Goal: Transaction & Acquisition: Purchase product/service

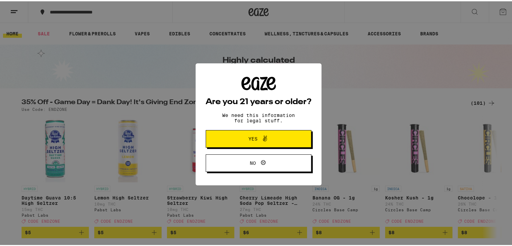
click at [273, 139] on span "Yes" at bounding box center [258, 137] width 51 height 9
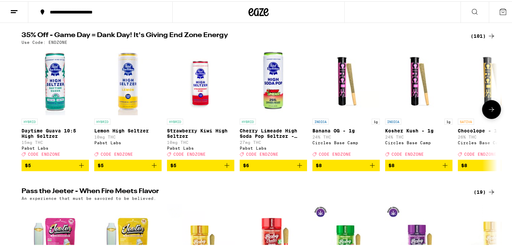
scroll to position [67, 0]
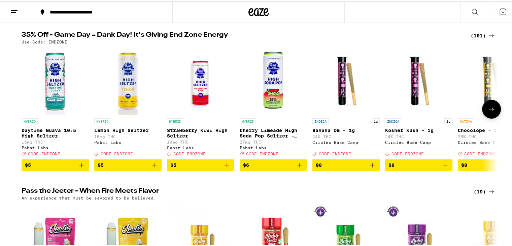
click at [57, 89] on img "Open page for Daytime Guava 10:5 High Seltzer from Pabst Labs" at bounding box center [55, 79] width 67 height 67
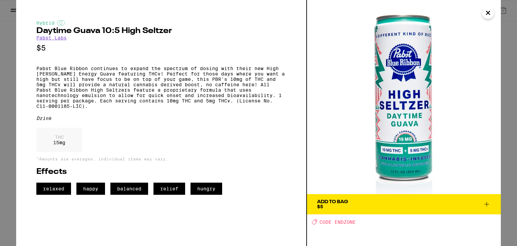
click at [345, 199] on div "Add To Bag" at bounding box center [332, 201] width 31 height 5
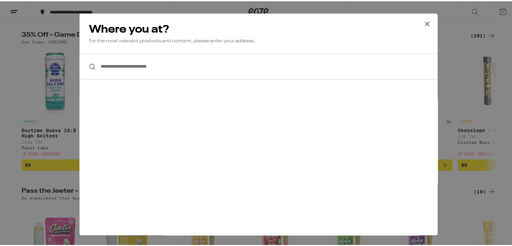
click at [423, 27] on icon at bounding box center [427, 22] width 10 height 10
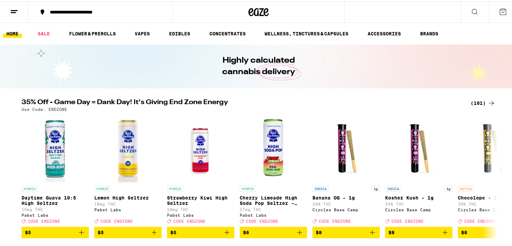
click at [470, 10] on icon at bounding box center [474, 10] width 8 height 8
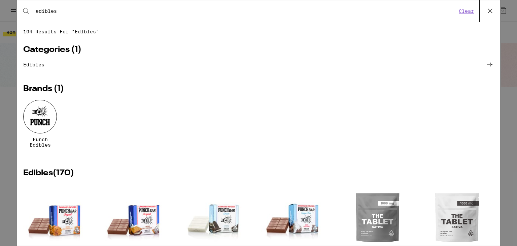
type input "edibles"
click at [385, 9] on input "edibles" at bounding box center [245, 11] width 421 height 6
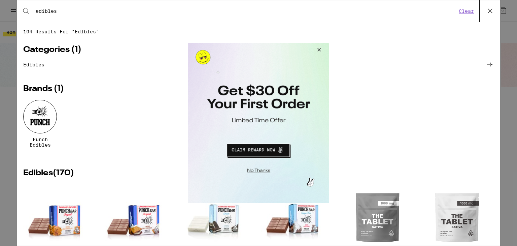
click at [257, 169] on button "Close Modal" at bounding box center [257, 169] width 137 height 10
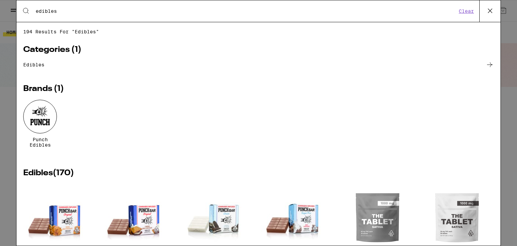
click at [240, 24] on div "194 results for "edibles" Categories ( 1 ) edibles Brands ( 1 ) Punch Edibles E…" at bounding box center [258, 133] width 484 height 223
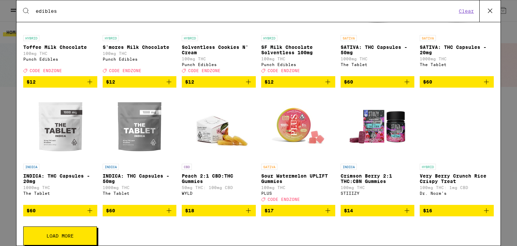
scroll to position [228, 0]
